Goal: Entertainment & Leisure: Browse casually

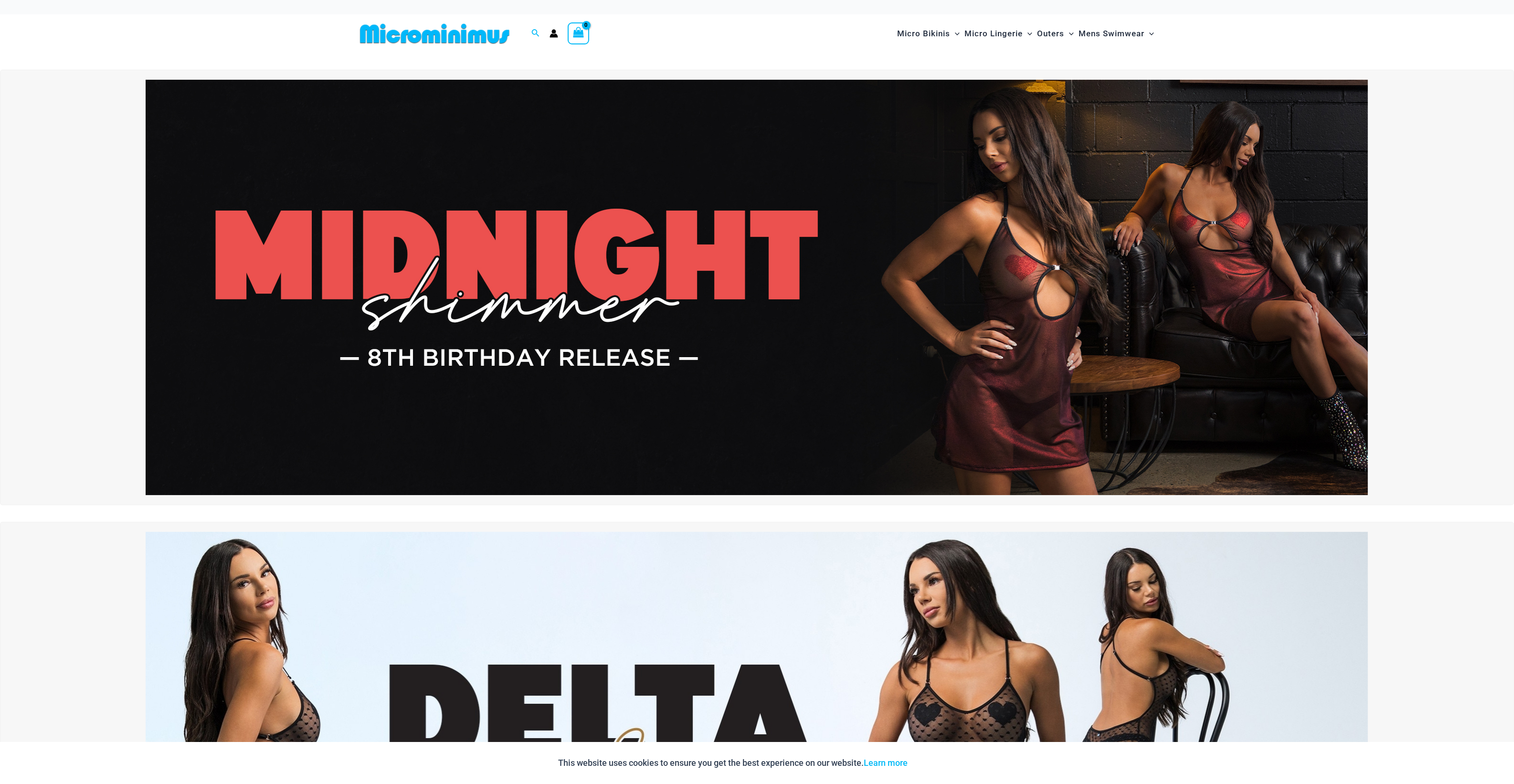
click at [936, 338] on img at bounding box center [757, 287] width 1222 height 416
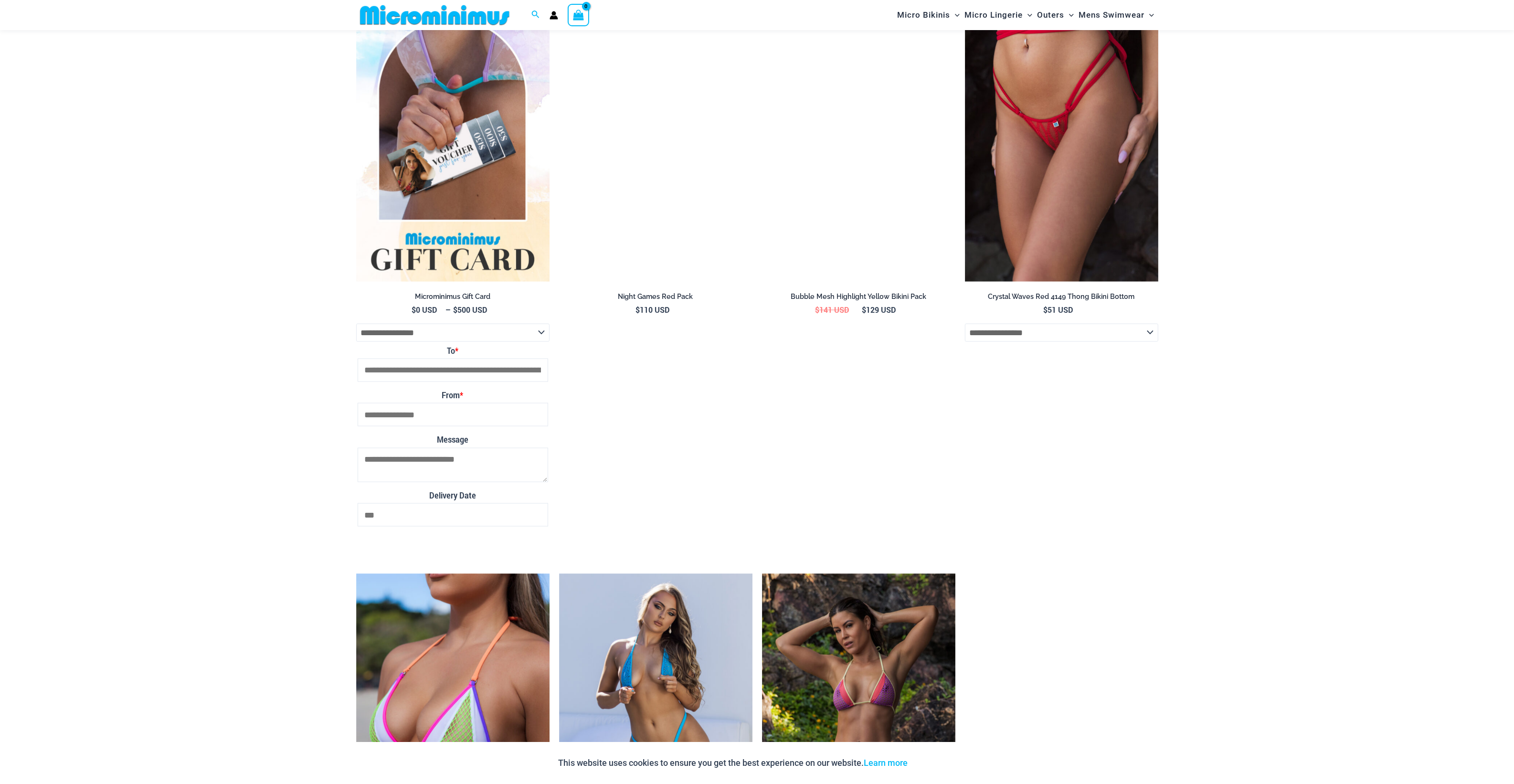
scroll to position [2320, 0]
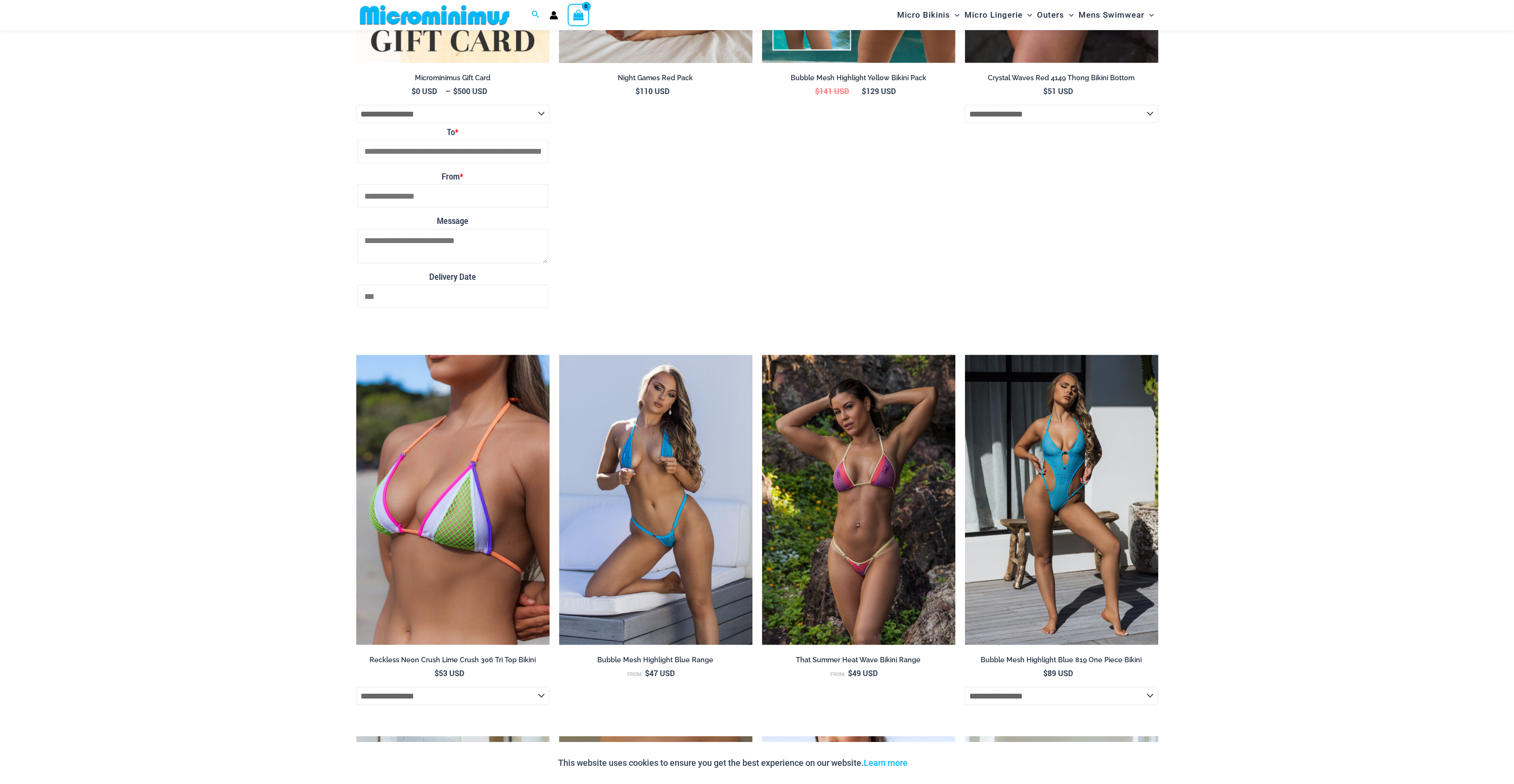
click at [688, 298] on li "Night Games Red Pack $ 110 USD" at bounding box center [656, 53] width 193 height 560
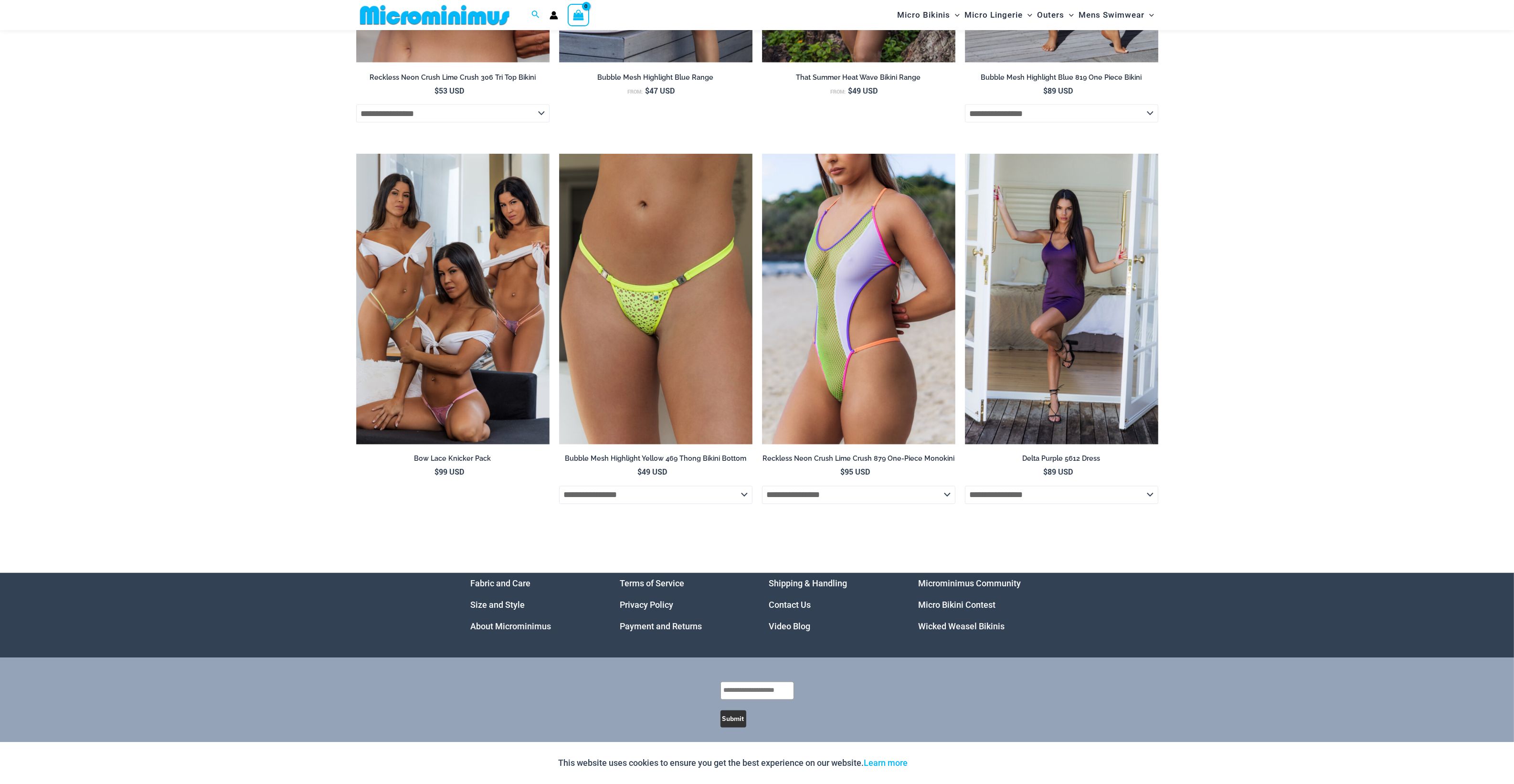
scroll to position [2921, 0]
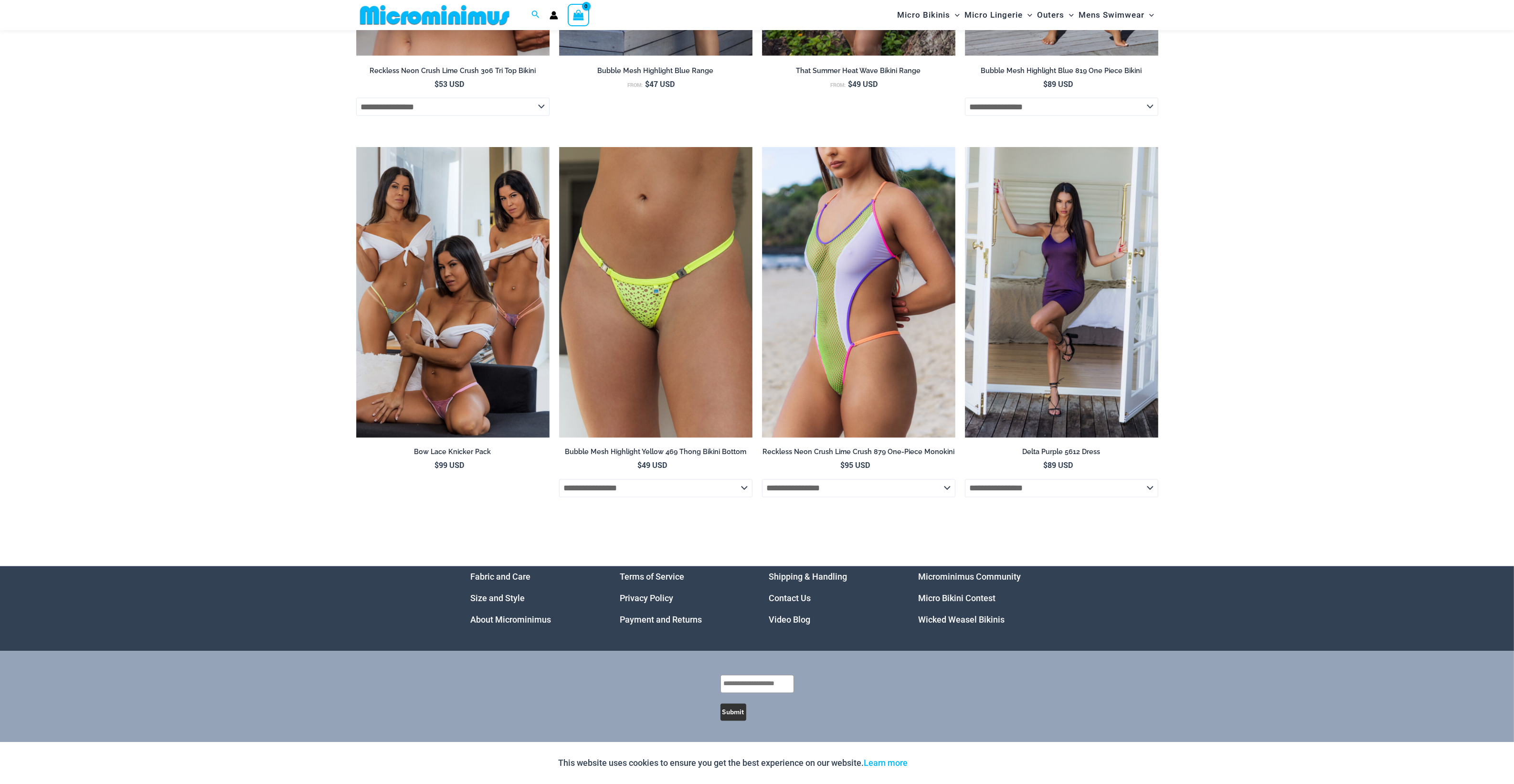
click at [801, 619] on link "Video Blog" at bounding box center [790, 620] width 42 height 10
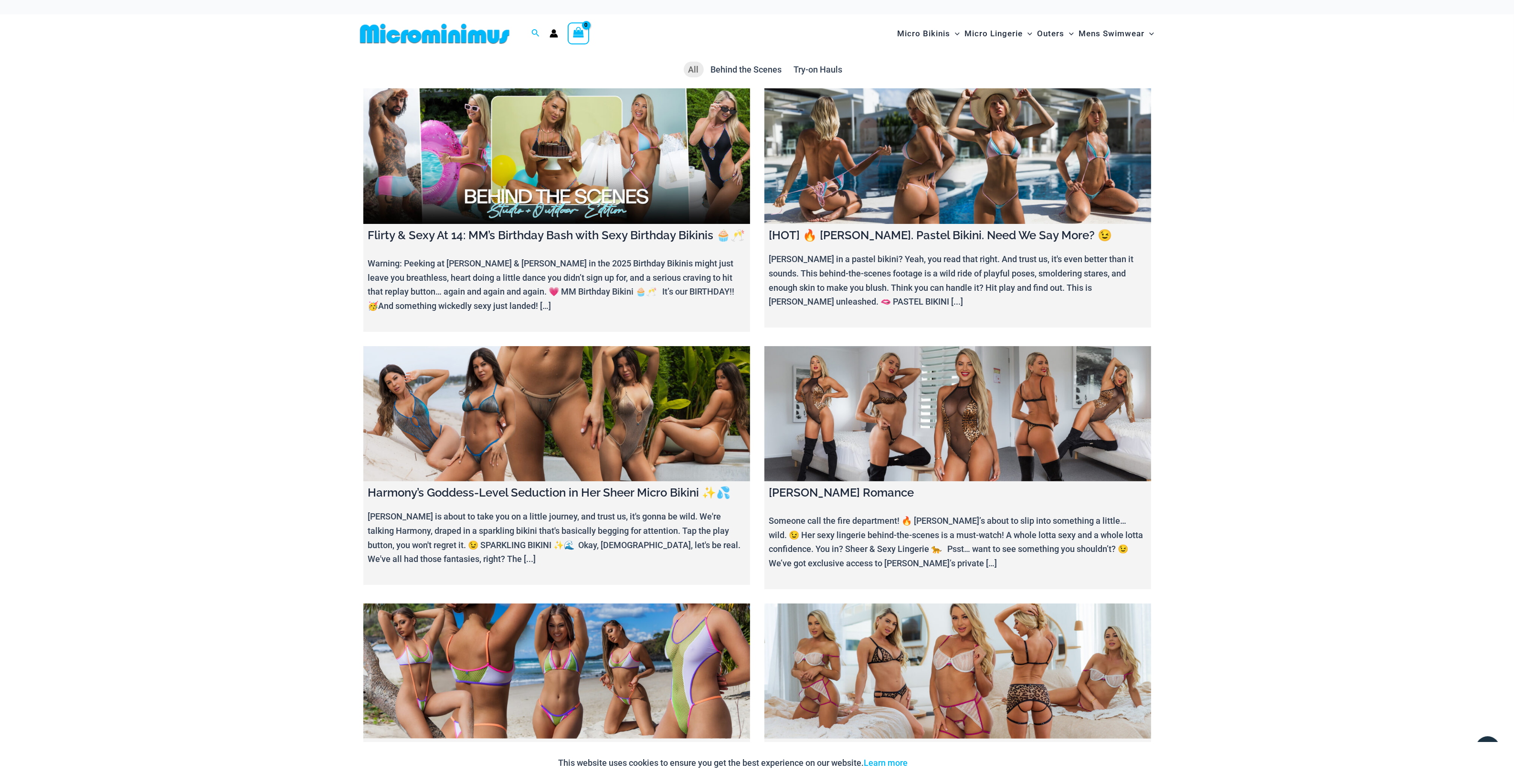
click at [553, 441] on link at bounding box center [556, 414] width 387 height 136
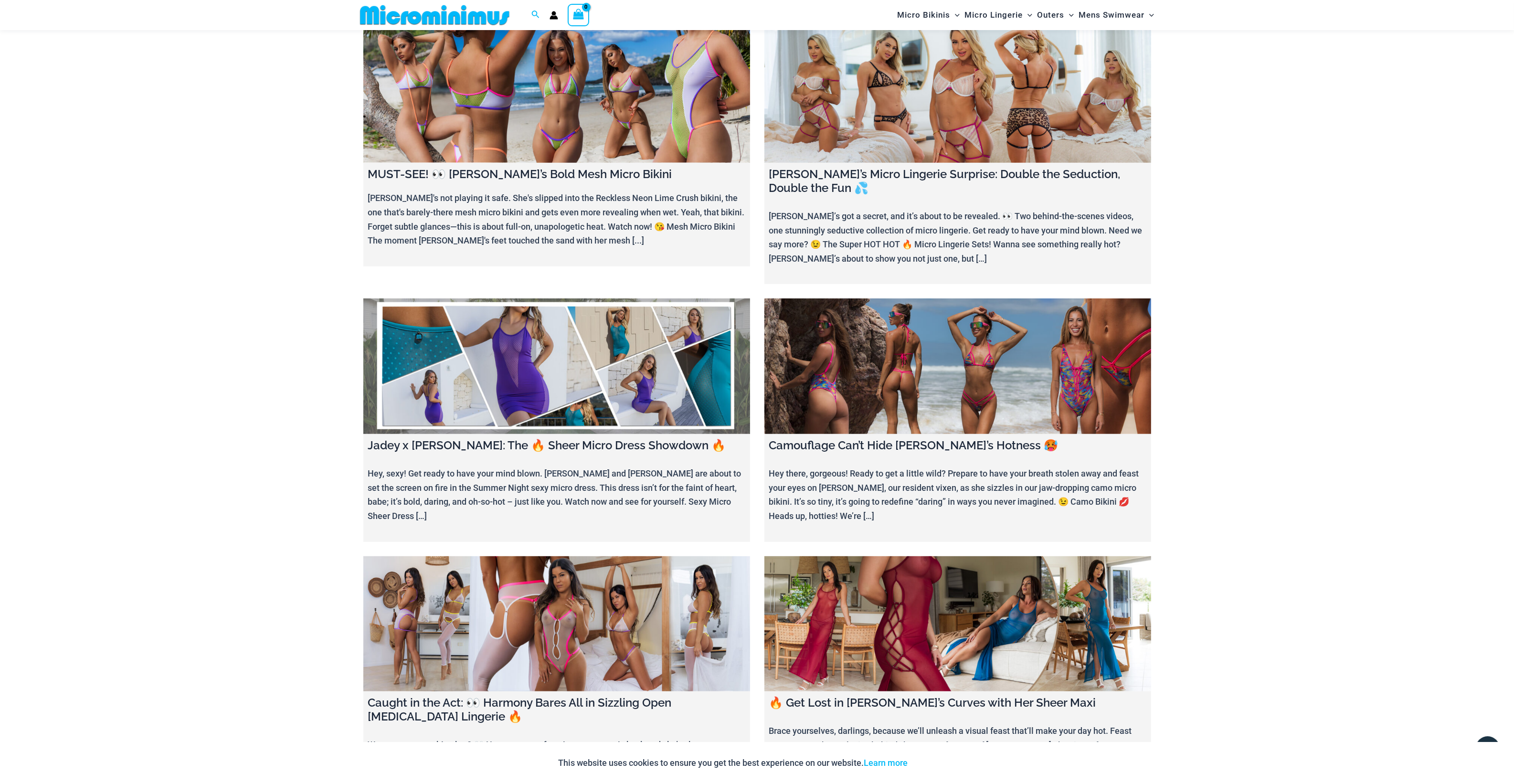
scroll to position [708, 0]
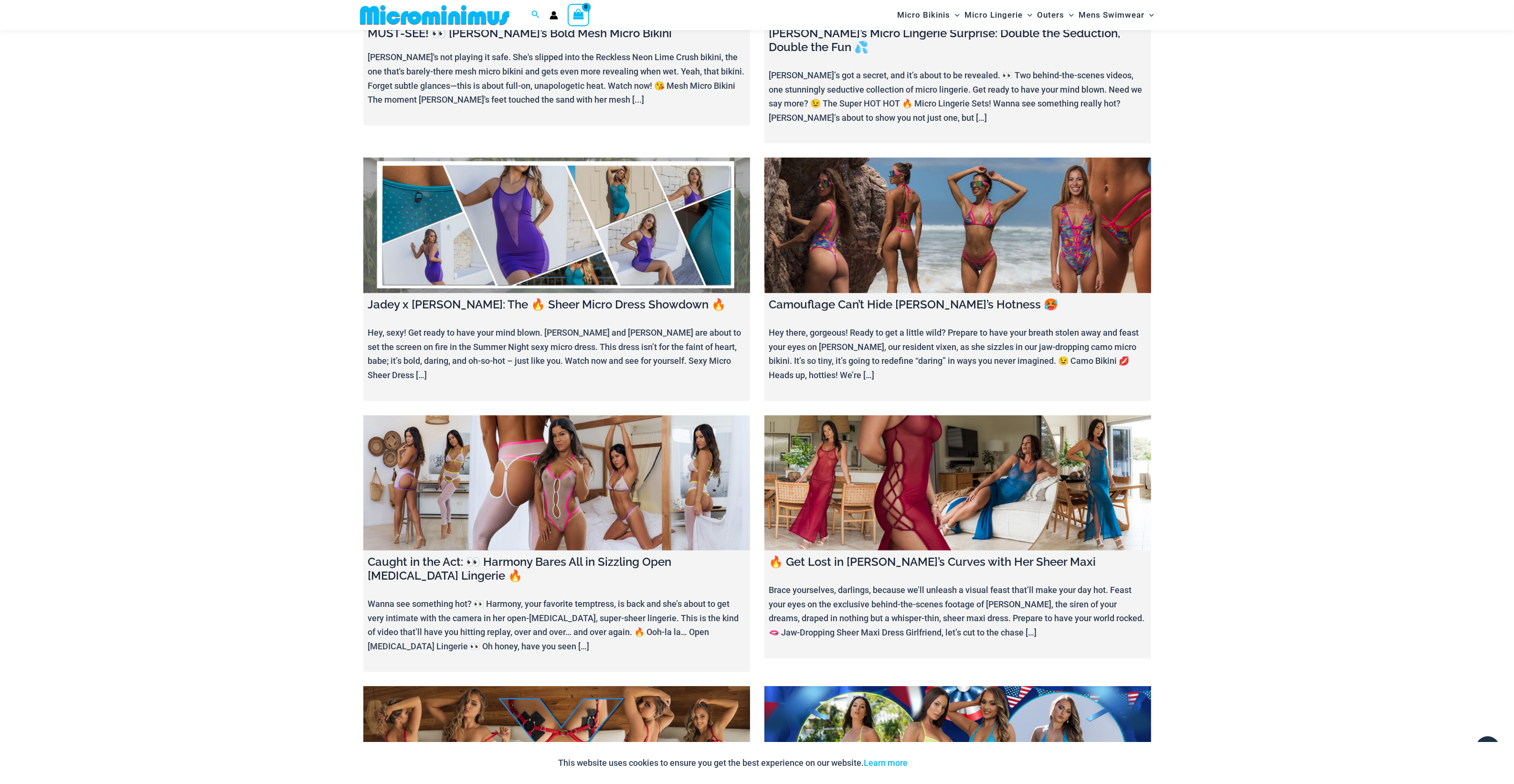
click at [926, 499] on link at bounding box center [958, 483] width 387 height 136
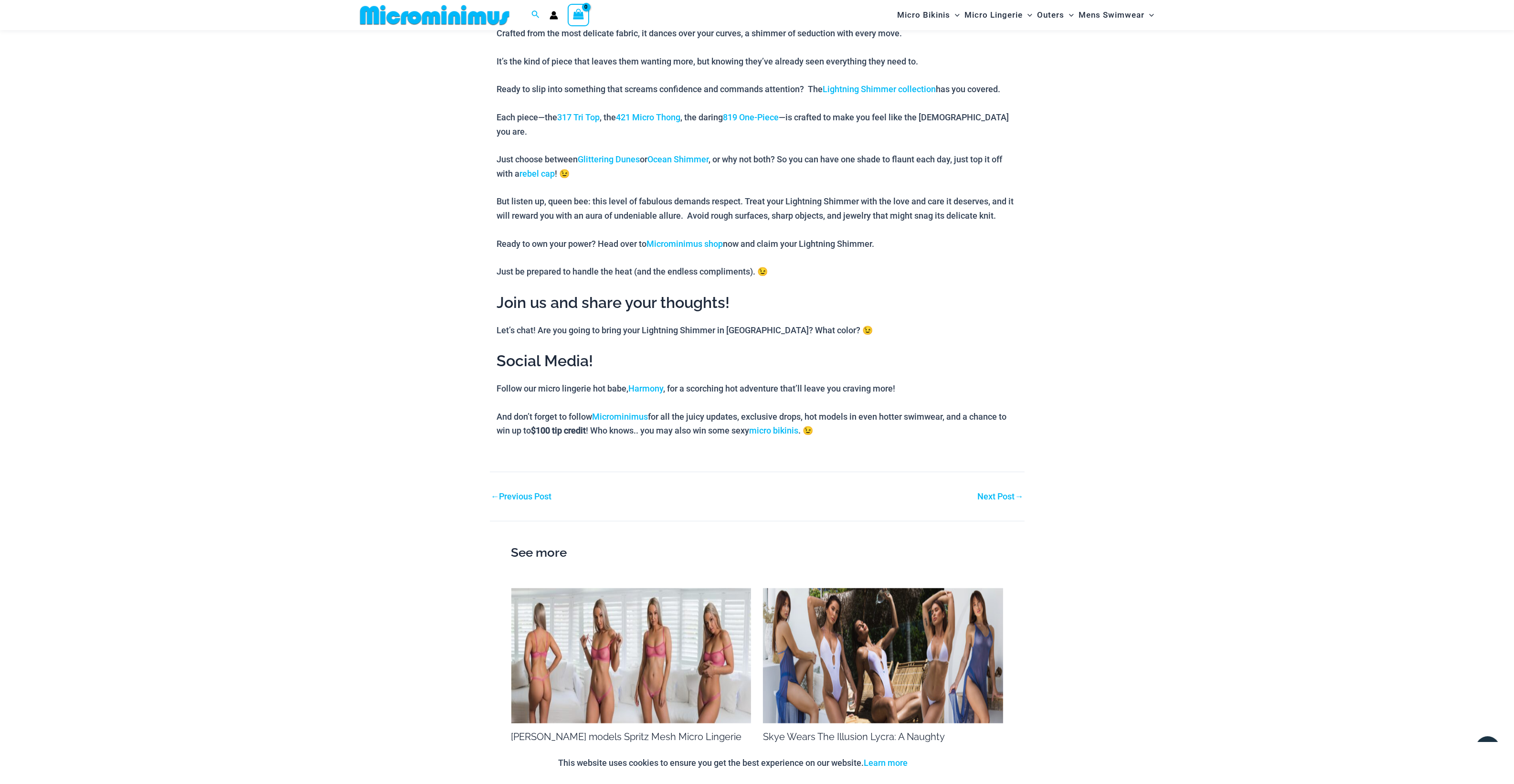
scroll to position [1153, 0]
